Goal: Task Accomplishment & Management: Manage account settings

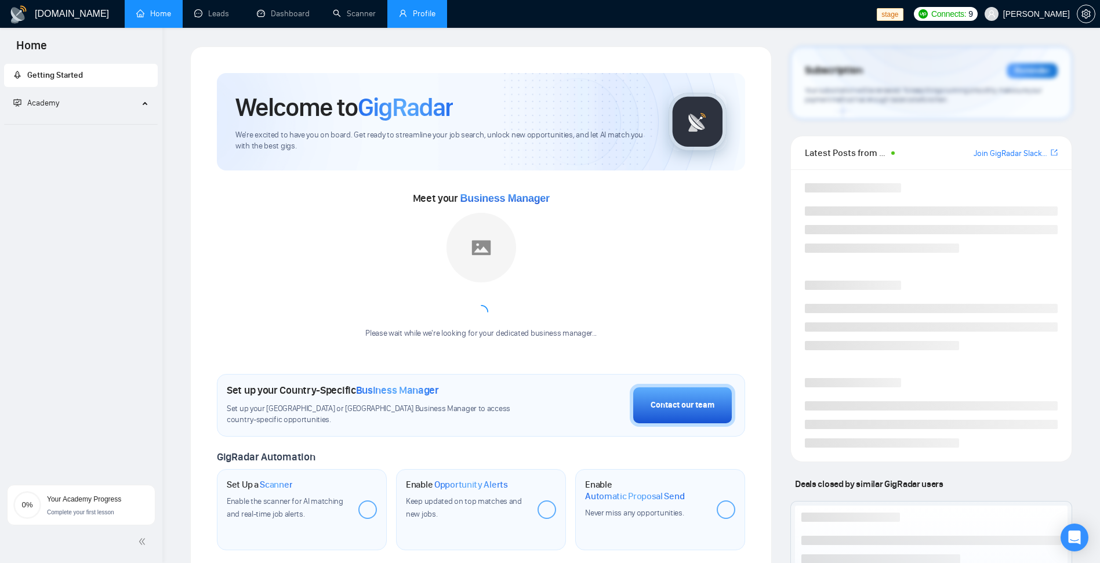
click at [419, 10] on link "Profile" at bounding box center [417, 14] width 37 height 10
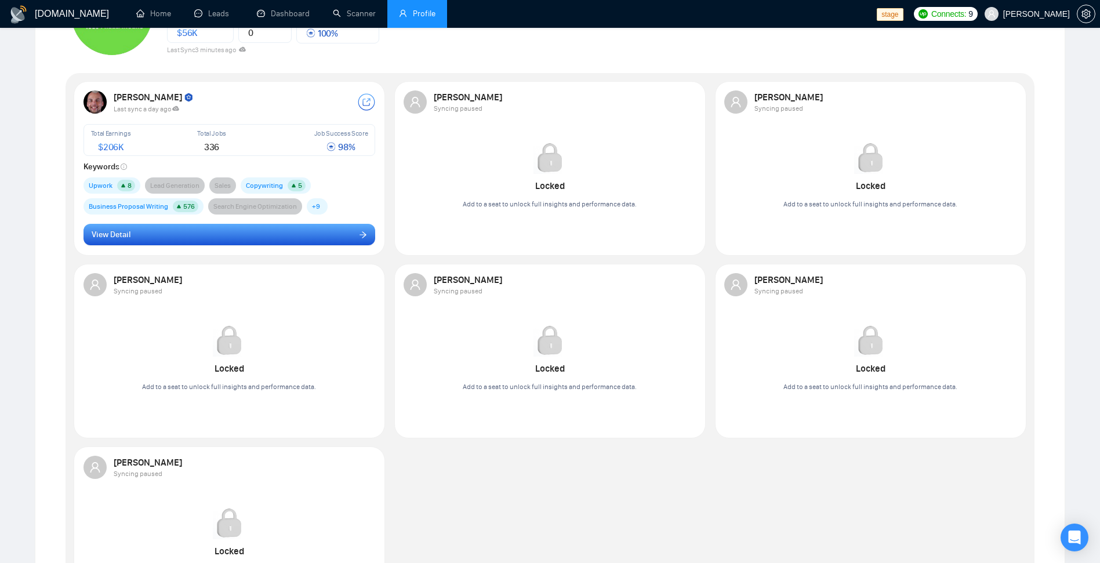
scroll to position [70, 0]
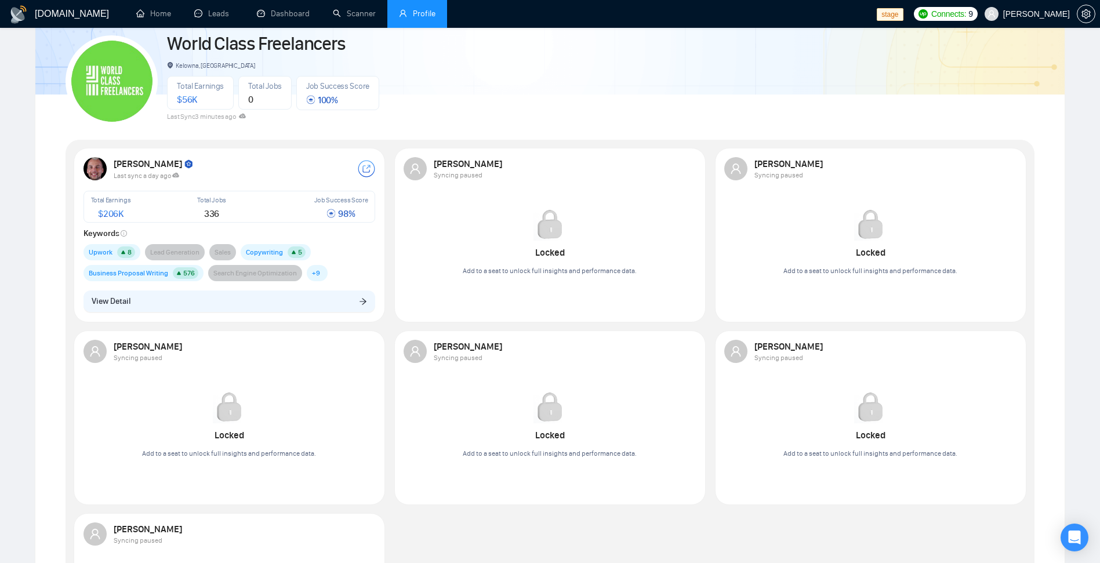
click at [239, 287] on div "[PERSON_NAME] Last sync a day ago Total Earnings $ 206K Total Jobs 336 Job Succ…" at bounding box center [230, 234] width 306 height 169
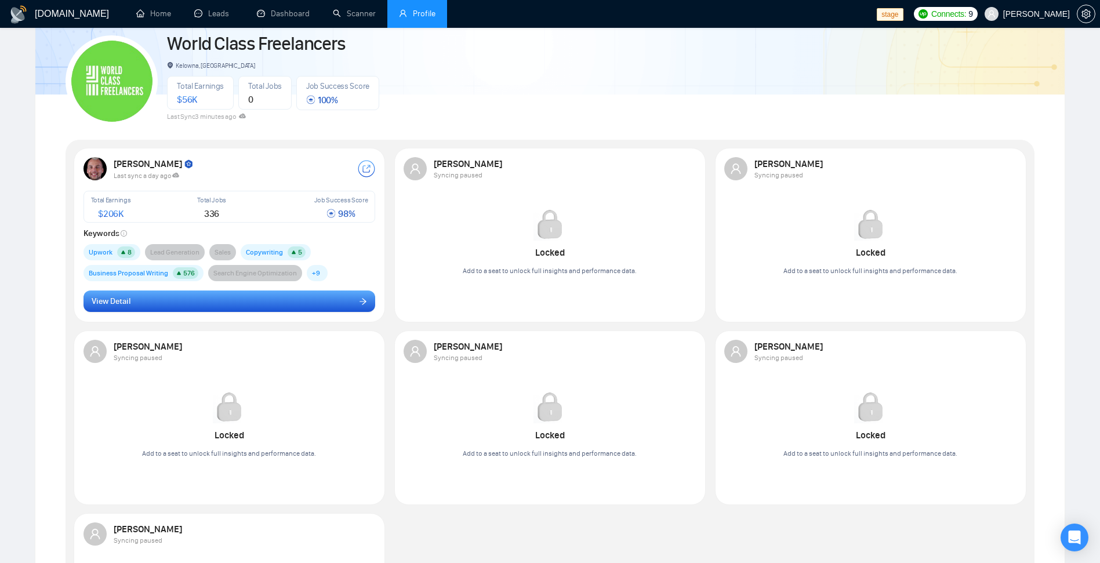
click at [241, 306] on button "View Detail" at bounding box center [230, 302] width 292 height 22
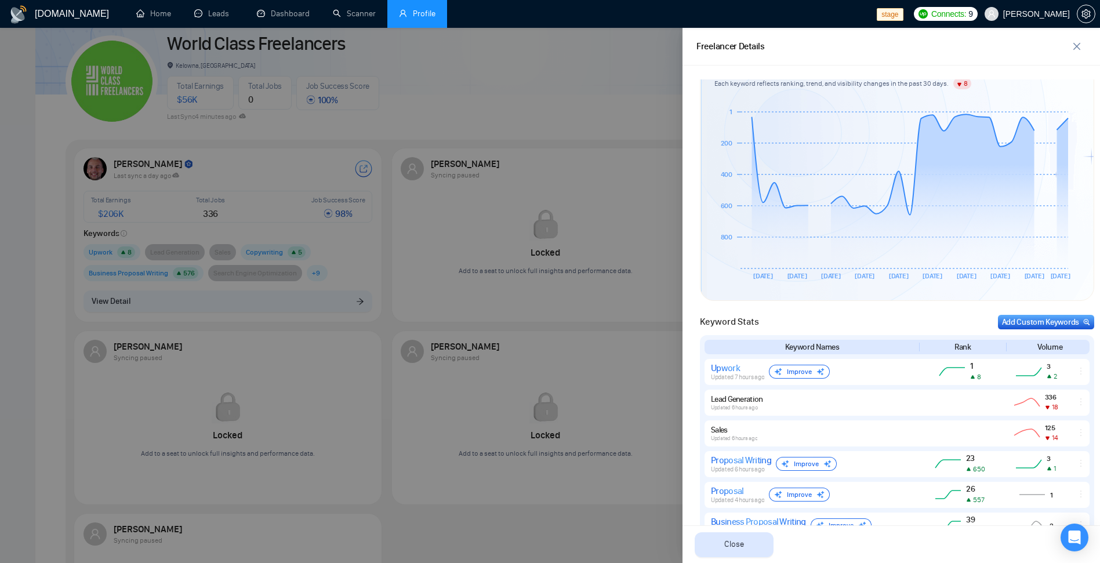
scroll to position [348, 0]
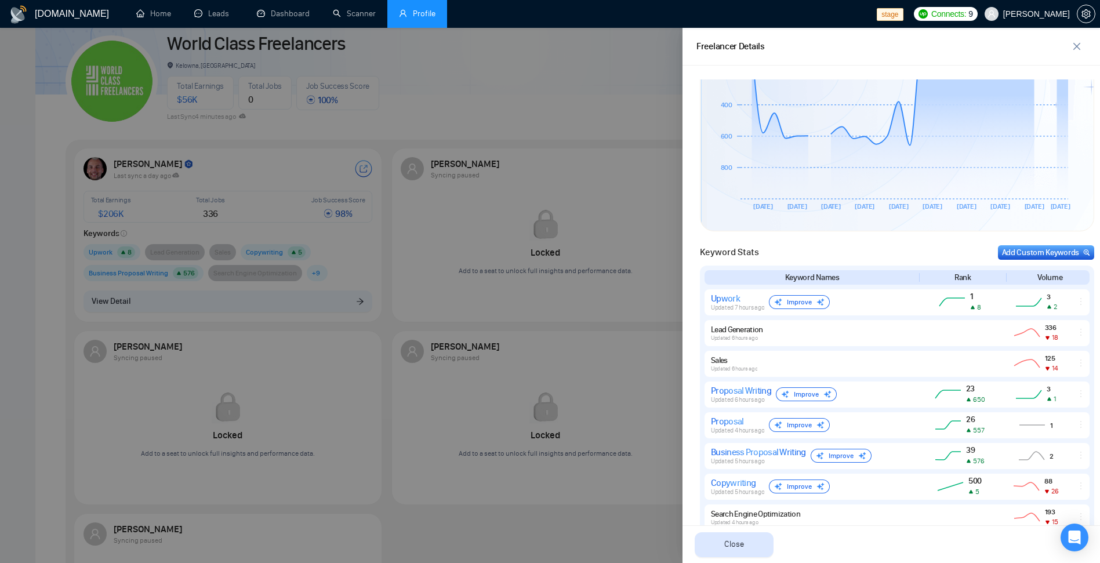
click at [582, 144] on div at bounding box center [550, 295] width 1100 height 535
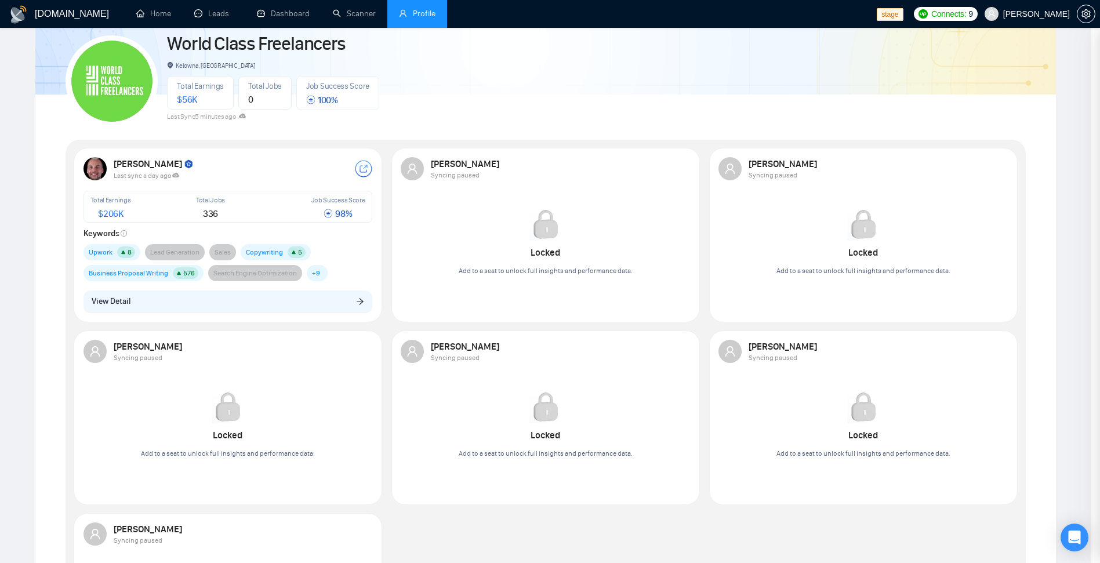
scroll to position [0, 0]
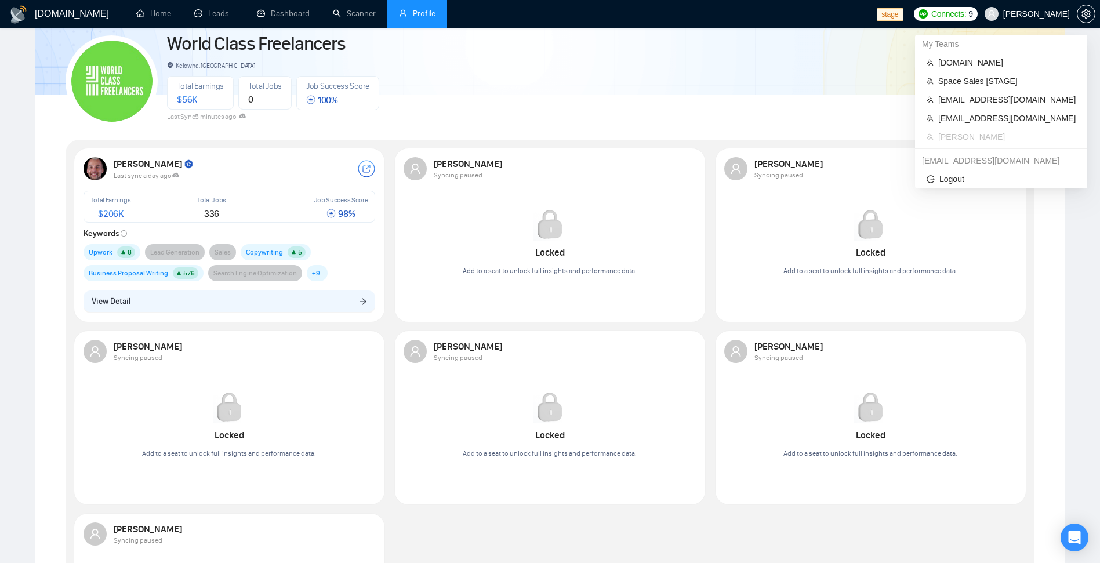
click at [1047, 14] on span "[PERSON_NAME]" at bounding box center [1036, 14] width 67 height 0
click at [595, 79] on div "World Class Freelancers Kelowna, [GEOGRAPHIC_DATA] Total Earnings $ 56K Total J…" at bounding box center [550, 76] width 969 height 103
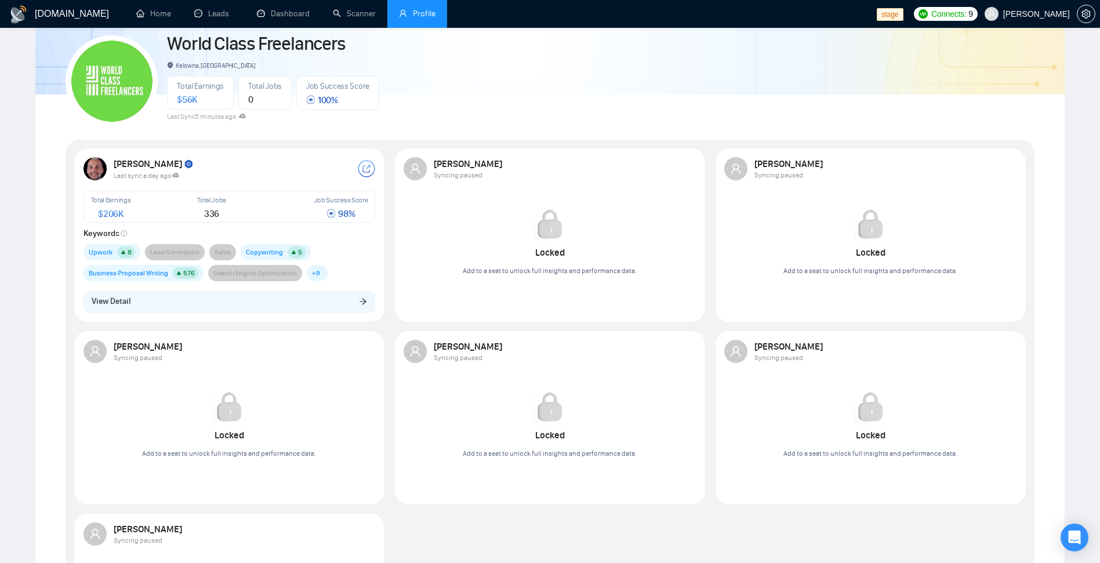
click at [262, 282] on div "[PERSON_NAME] Last sync a day ago Total Earnings $ 206K Total Jobs 336 Job Succ…" at bounding box center [230, 234] width 306 height 169
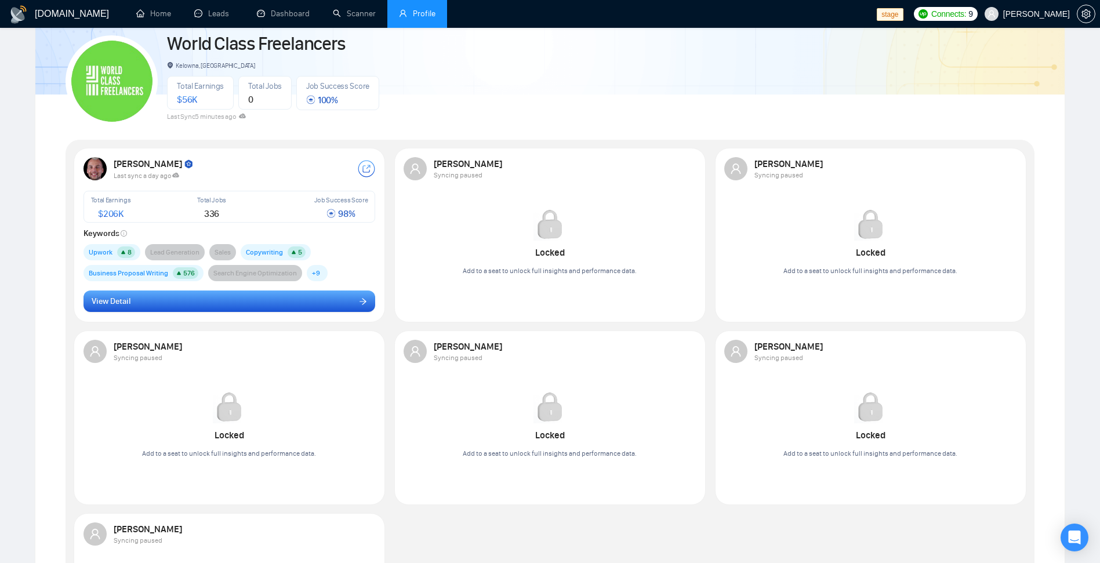
click at [253, 303] on button "View Detail" at bounding box center [230, 302] width 292 height 22
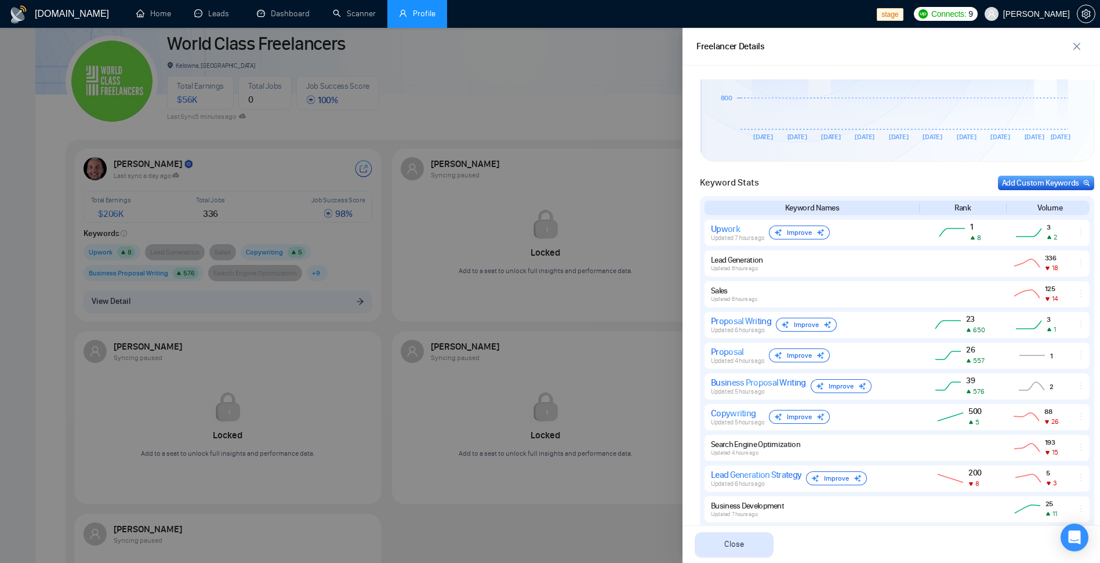
scroll to position [750, 0]
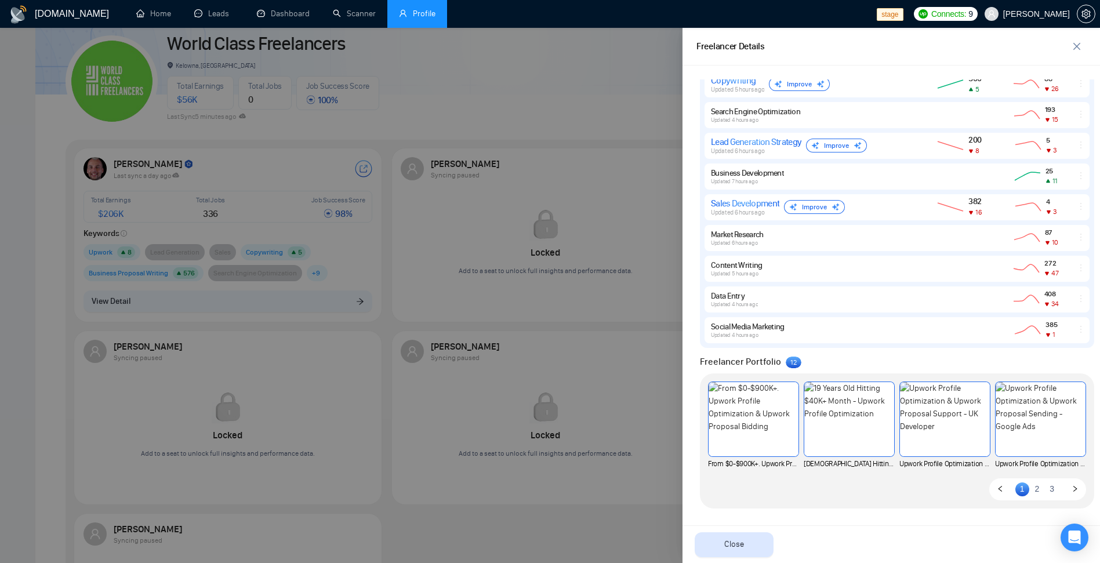
click at [538, 112] on div at bounding box center [550, 295] width 1100 height 535
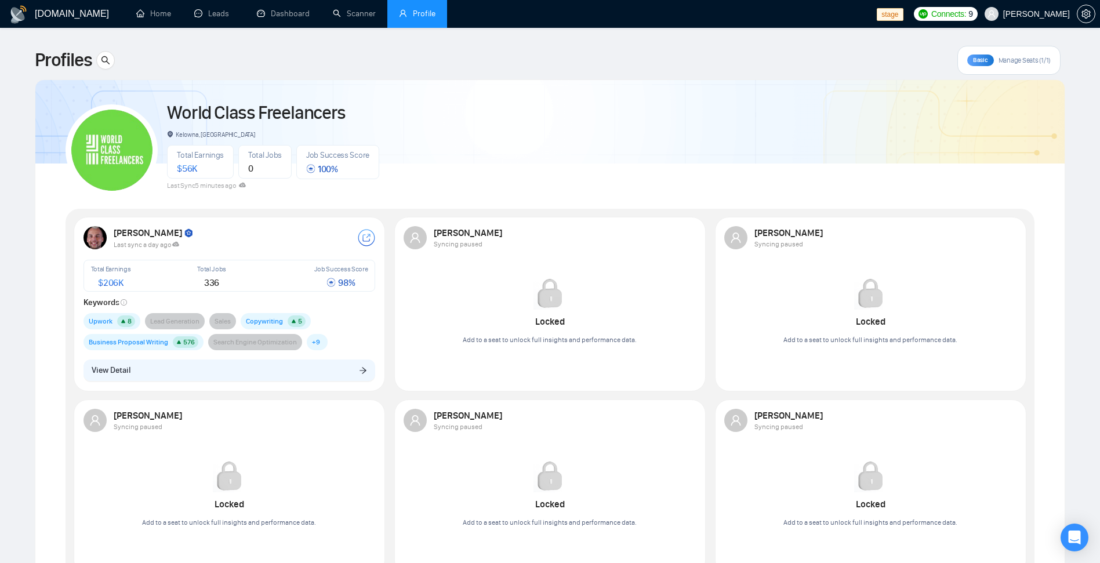
scroll to position [0, 0]
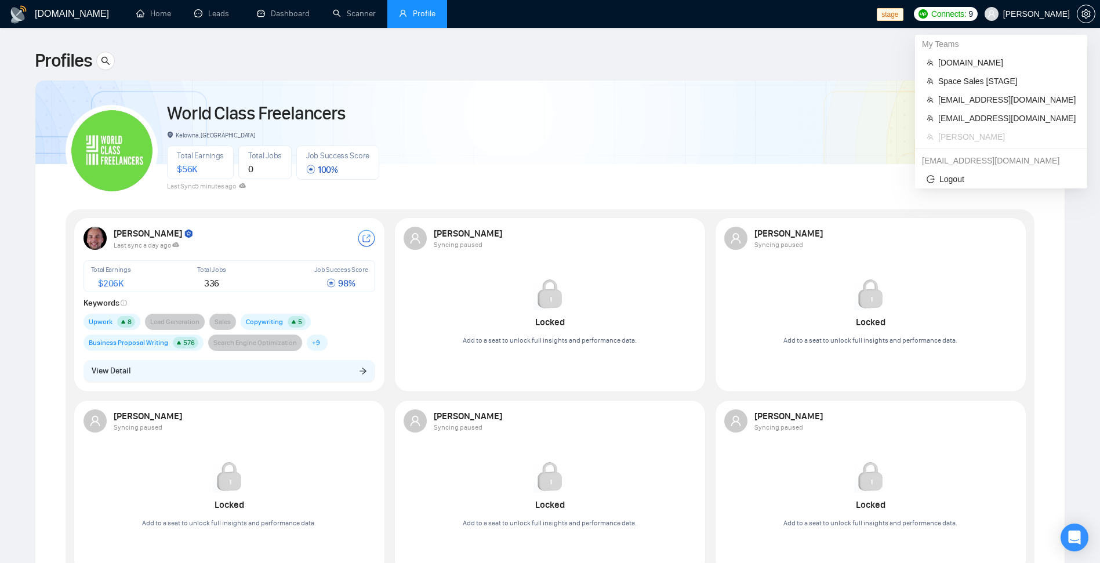
click at [1050, 14] on span "[PERSON_NAME]" at bounding box center [1036, 14] width 67 height 0
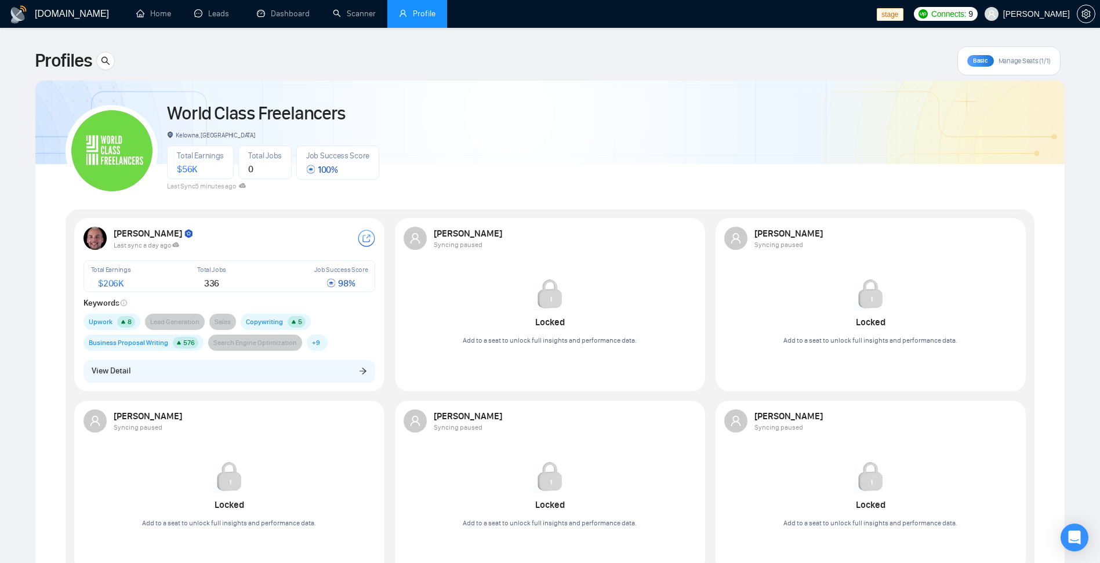
click at [1026, 59] on span "Manage Seats (1/1)" at bounding box center [1025, 60] width 52 height 9
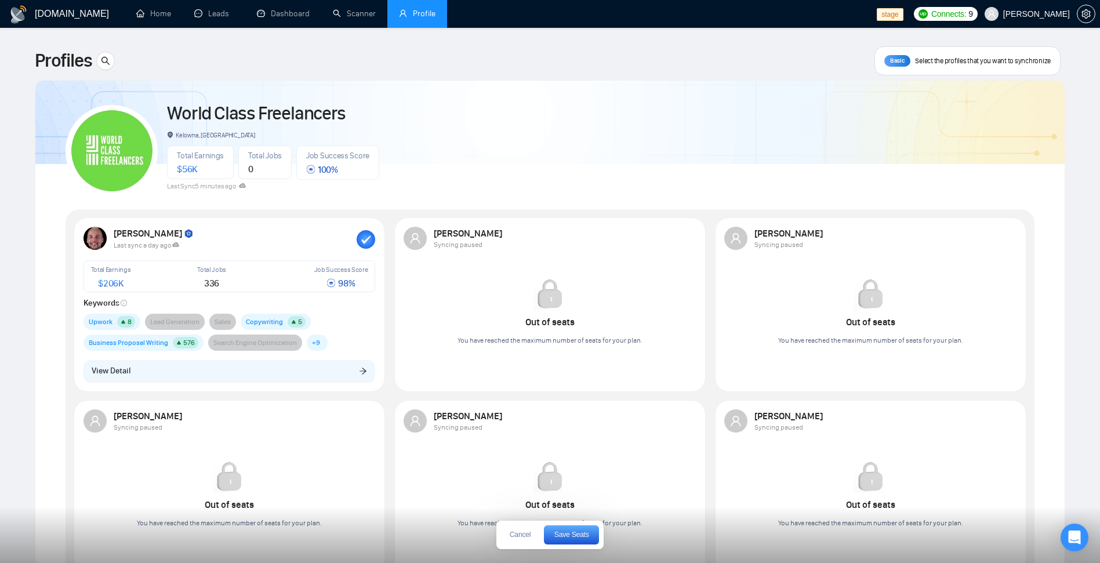
click at [356, 238] on div "[PERSON_NAME]" at bounding box center [235, 234] width 243 height 12
click at [375, 243] on rect "button" at bounding box center [366, 239] width 19 height 19
click at [992, 241] on div "Syncing paused" at bounding box center [875, 244] width 243 height 10
click at [1004, 240] on div at bounding box center [1007, 238] width 19 height 19
click at [583, 539] on button "Save Seats" at bounding box center [571, 534] width 55 height 19
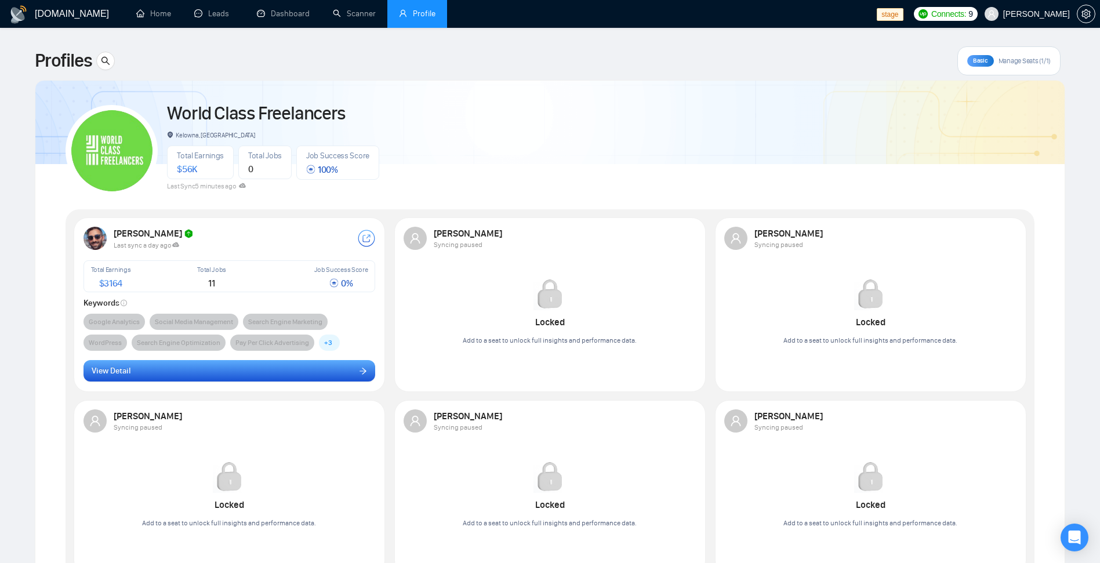
click at [301, 372] on button "View Detail" at bounding box center [230, 371] width 292 height 22
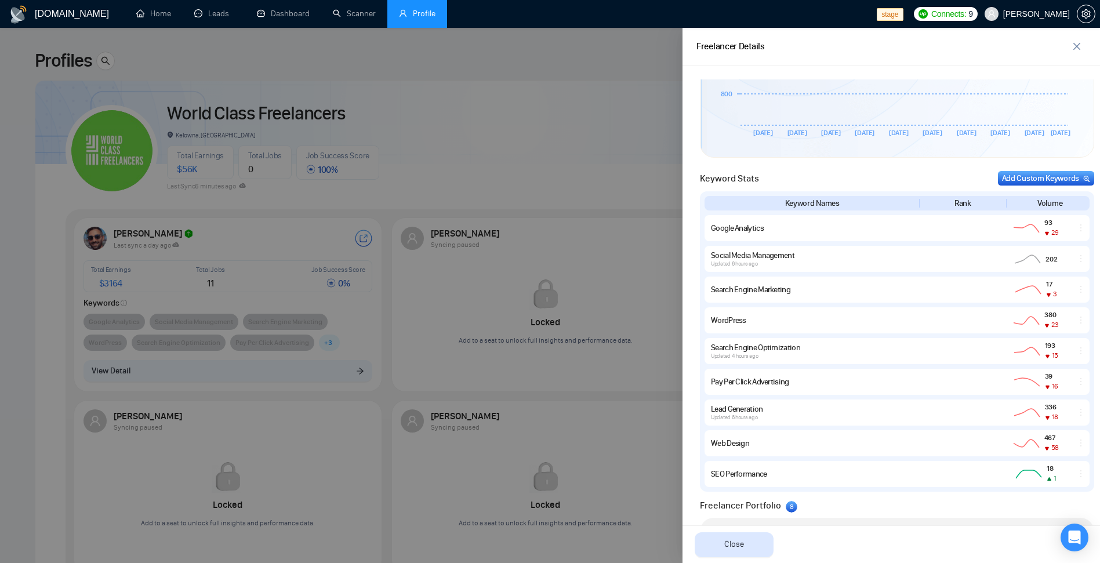
scroll to position [496, 0]
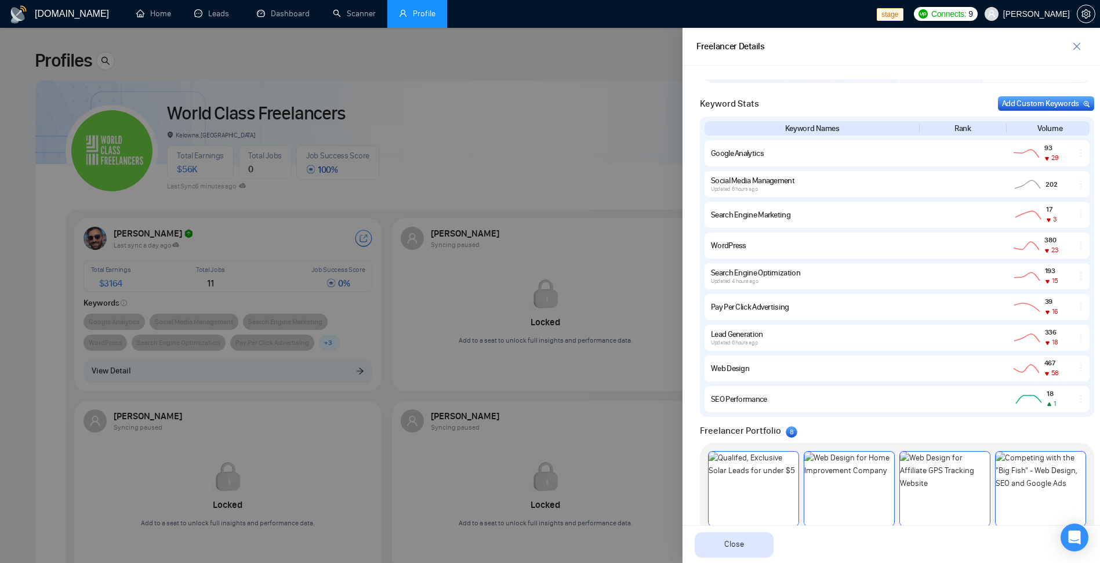
click at [633, 159] on div at bounding box center [550, 295] width 1100 height 535
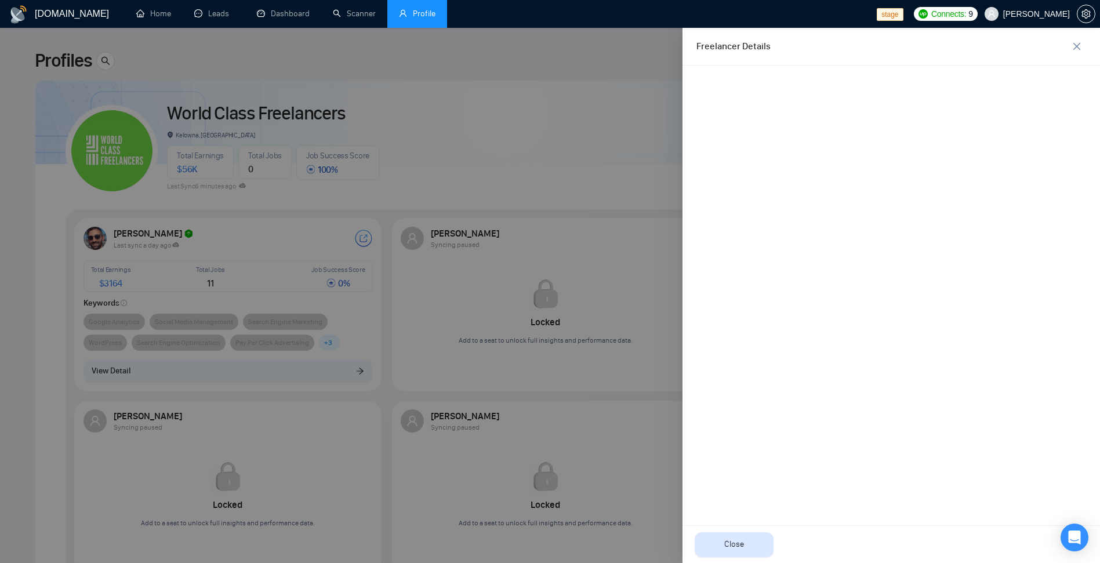
scroll to position [0, 0]
